Goal: Task Accomplishment & Management: Manage account settings

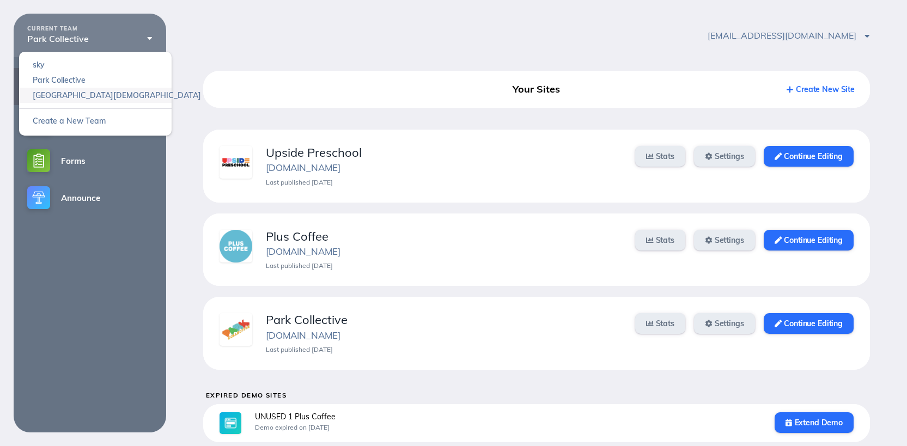
click at [71, 94] on link "Heights Church" at bounding box center [95, 95] width 153 height 15
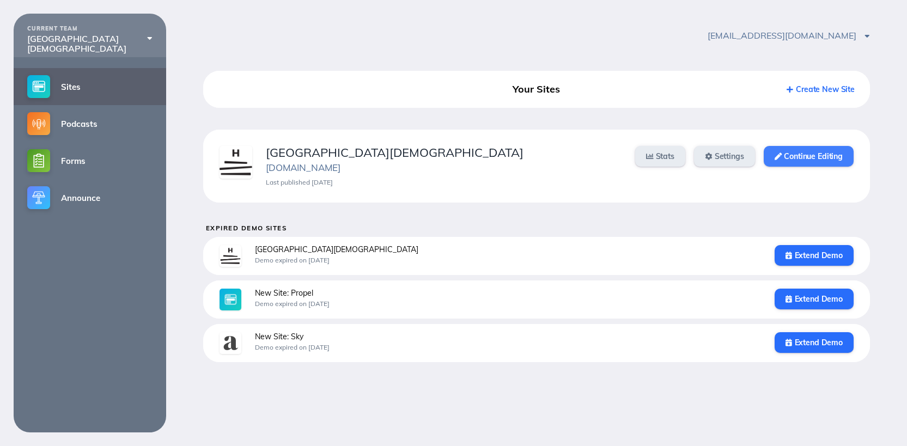
click at [802, 158] on link "Continue Editing" at bounding box center [809, 156] width 90 height 21
click at [101, 202] on link "Announce" at bounding box center [90, 197] width 153 height 37
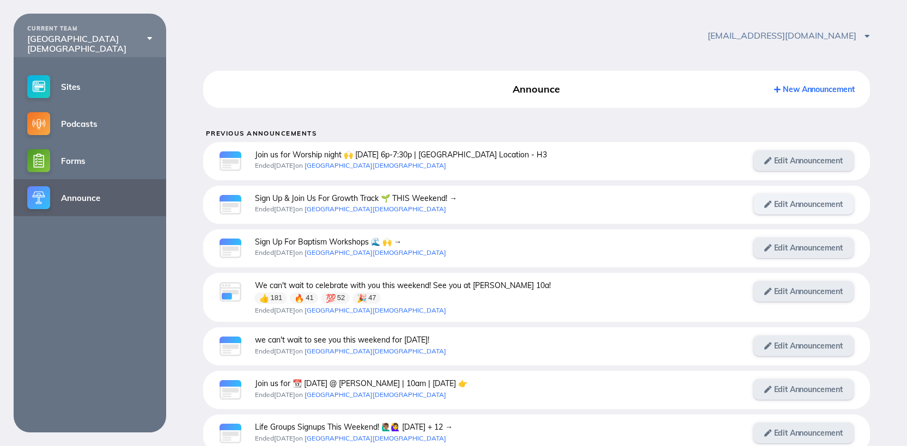
click at [803, 203] on link "Edit Announcement" at bounding box center [804, 204] width 100 height 21
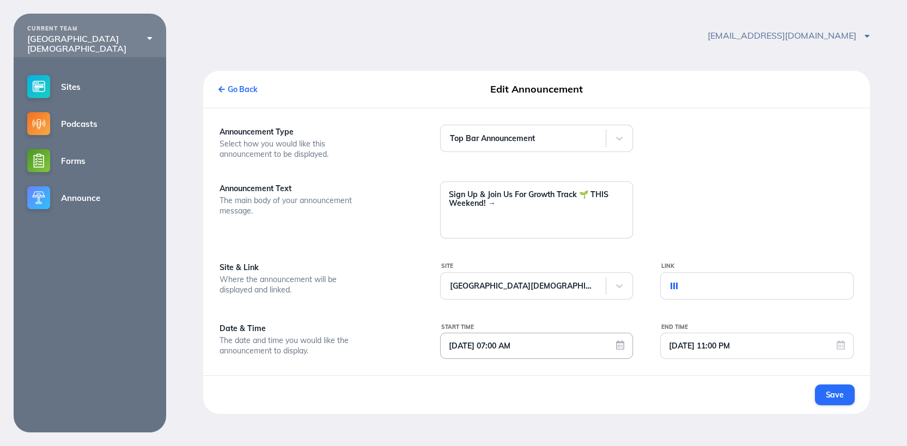
click at [620, 347] on input "07/28/2025 07:00 AM" at bounding box center [537, 346] width 192 height 25
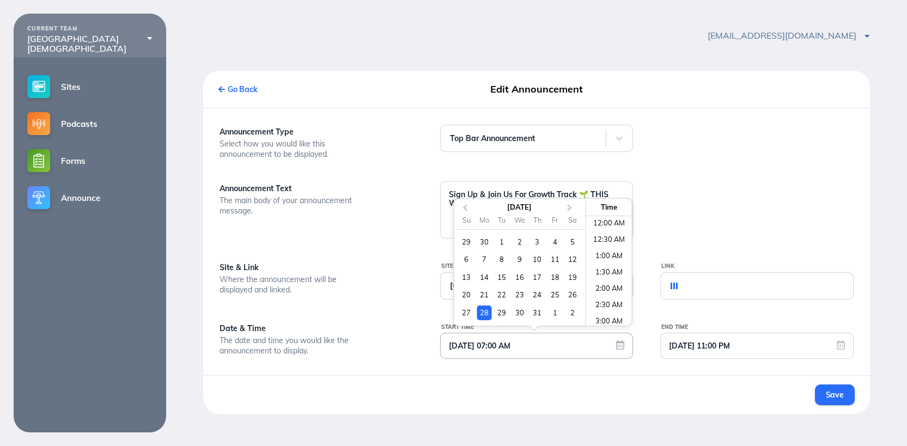
scroll to position [182, 0]
click at [570, 214] on span "Next Month" at bounding box center [570, 208] width 0 height 13
click at [570, 214] on div "Sa" at bounding box center [573, 220] width 15 height 15
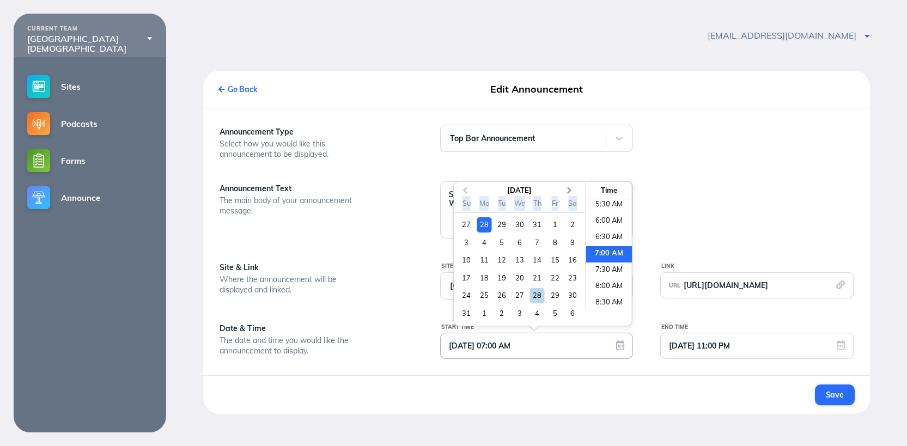
click at [570, 192] on button "Next Month" at bounding box center [570, 191] width 17 height 17
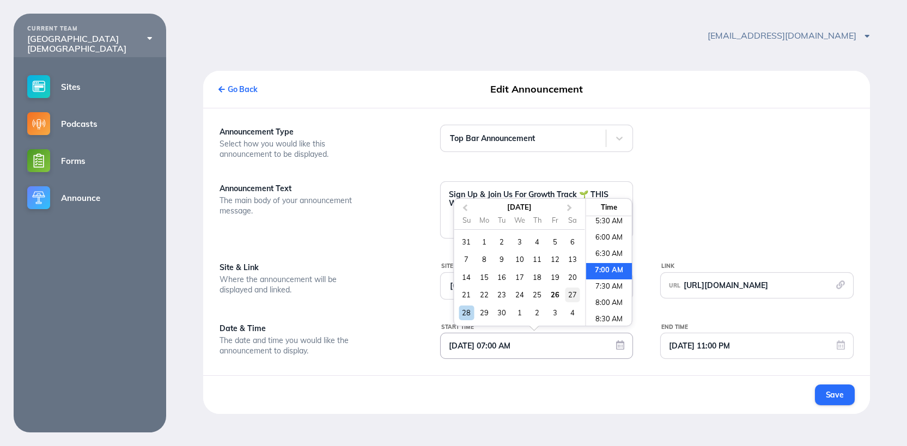
click at [573, 299] on div "27" at bounding box center [573, 295] width 15 height 15
click at [481, 318] on div "29" at bounding box center [484, 313] width 15 height 15
click at [552, 320] on div "3" at bounding box center [555, 313] width 15 height 15
click at [465, 215] on span "Previous Month" at bounding box center [465, 208] width 0 height 13
click at [488, 320] on div "29" at bounding box center [484, 313] width 15 height 15
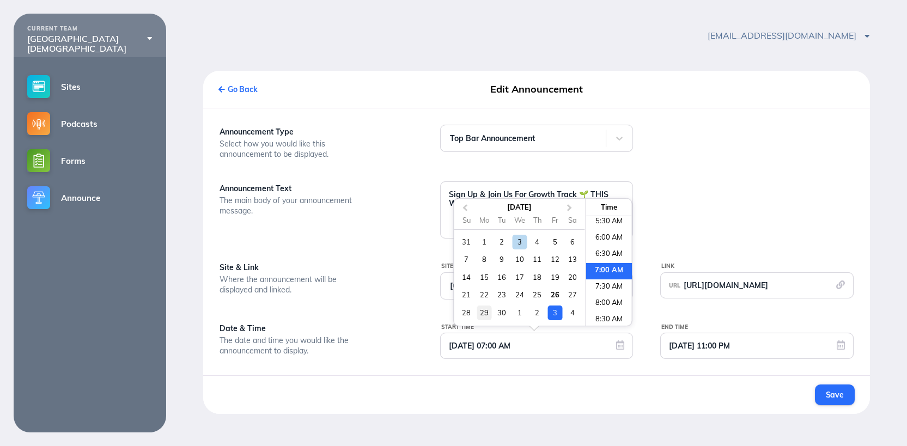
type input "09/29/2025 07:00 AM"
click at [840, 353] on input "08/02/2025 11:00 PM" at bounding box center [757, 346] width 192 height 25
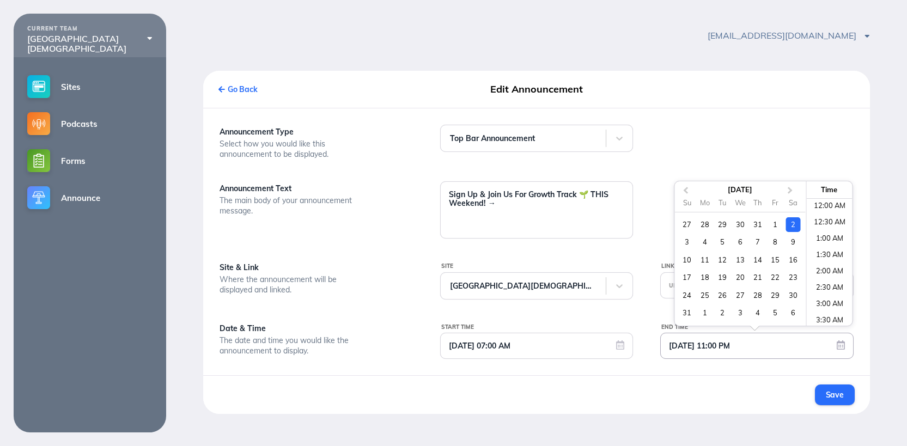
scroll to position [658, 0]
click at [795, 195] on button "Next Month" at bounding box center [791, 191] width 17 height 17
click at [794, 195] on button "Next Month" at bounding box center [791, 191] width 17 height 17
click at [771, 231] on div "3" at bounding box center [776, 224] width 15 height 15
type input "10/03/2025 11:00 PM"
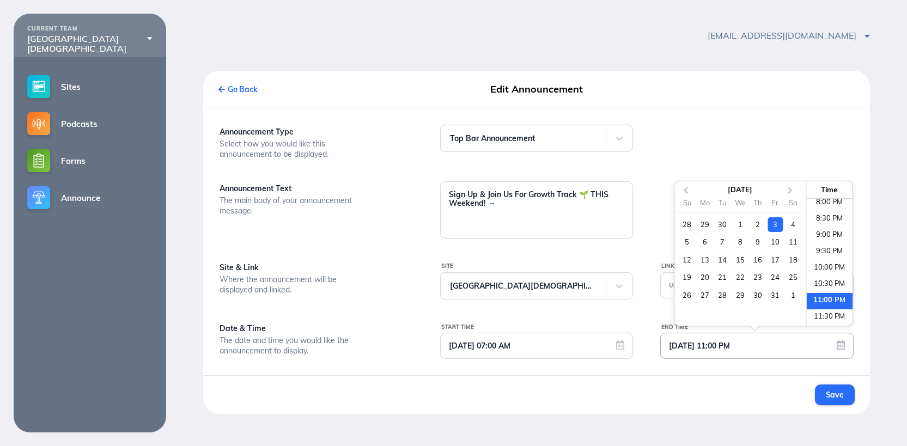
click at [824, 306] on li "11:00 PM" at bounding box center [830, 301] width 46 height 16
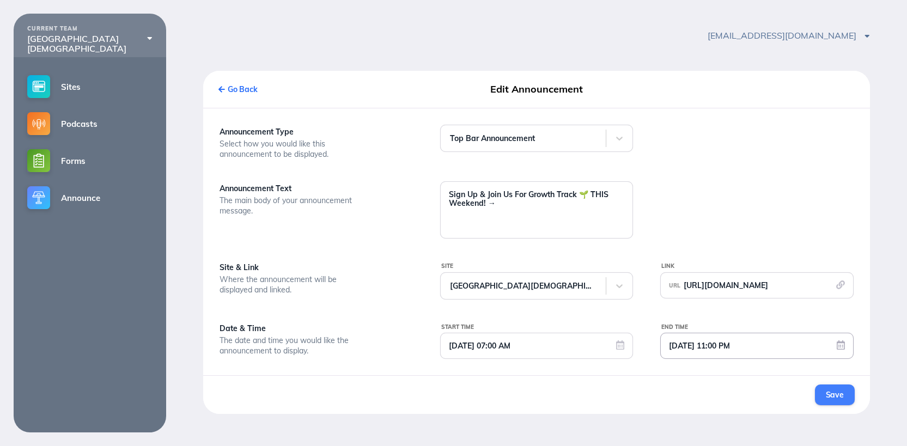
click at [836, 400] on div "Save" at bounding box center [835, 395] width 18 height 10
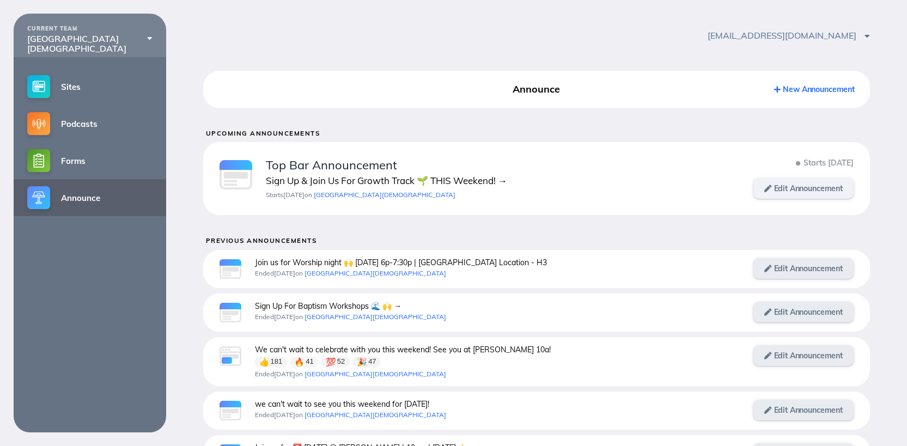
click at [784, 191] on link "Edit Announcement" at bounding box center [804, 188] width 100 height 21
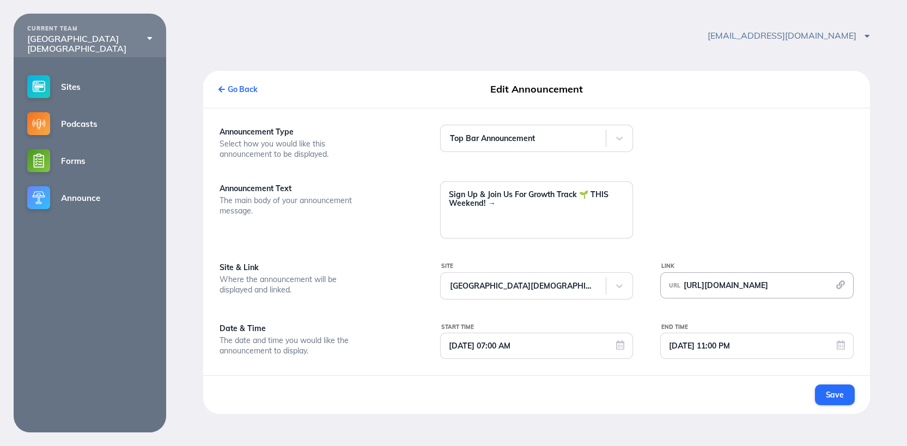
click at [674, 285] on span "URL" at bounding box center [674, 285] width 11 height 7
click at [808, 335] on input "https://heightschurch.churchcenter.com/registrations/events/1256594" at bounding box center [757, 335] width 183 height 26
click at [808, 336] on input "https://heightschurch.churchcenter.com/registrations/events/1256594" at bounding box center [757, 335] width 183 height 26
click at [751, 210] on div at bounding box center [757, 182] width 221 height 114
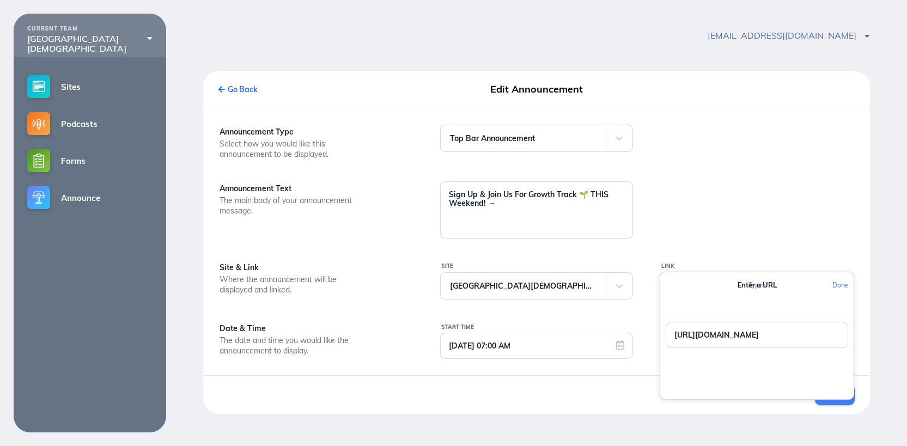
click at [829, 406] on button "Save" at bounding box center [835, 395] width 40 height 21
